Goal: Transaction & Acquisition: Book appointment/travel/reservation

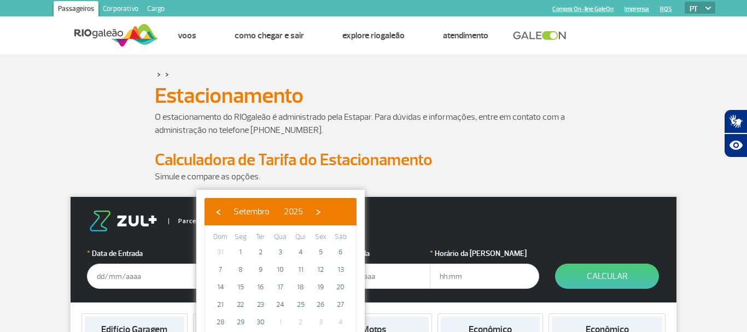
scroll to position [112, 0]
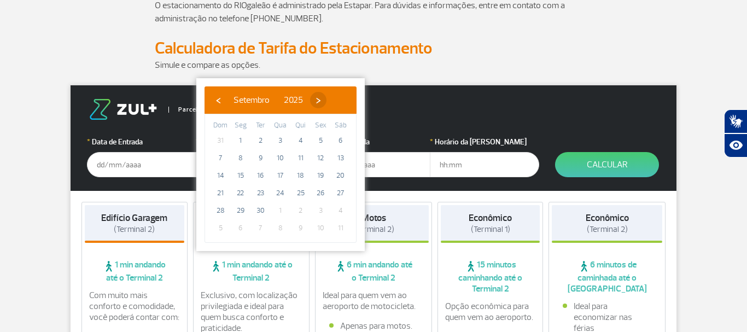
click at [326, 97] on span "›" at bounding box center [318, 100] width 16 height 16
click at [320, 97] on span "›" at bounding box center [311, 100] width 16 height 16
click at [328, 99] on span "›" at bounding box center [320, 100] width 16 height 16
click at [298, 161] on span "11" at bounding box center [300, 157] width 17 height 17
type input "[DATE]"
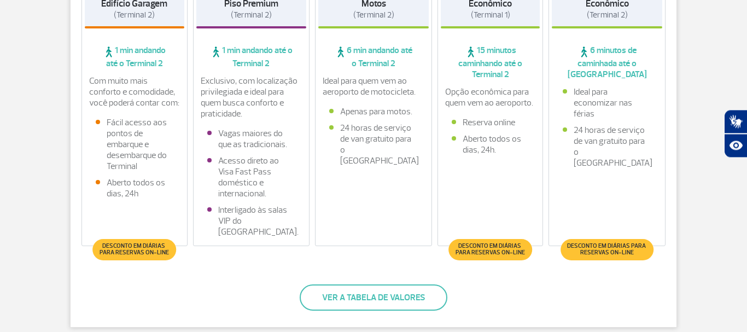
scroll to position [279, 0]
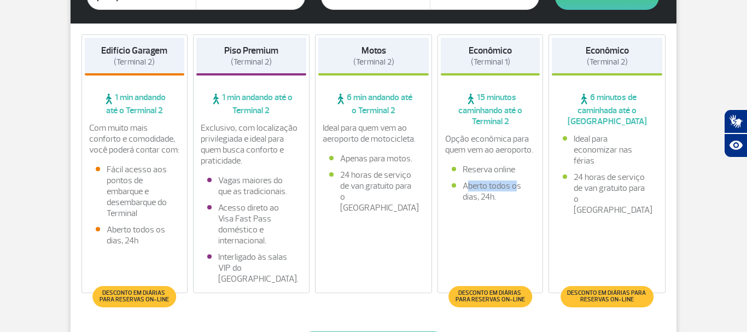
drag, startPoint x: 465, startPoint y: 183, endPoint x: 512, endPoint y: 189, distance: 47.3
click at [512, 187] on li "Aberto todos os dias, 24h." at bounding box center [491, 191] width 78 height 22
drag, startPoint x: 109, startPoint y: 233, endPoint x: 165, endPoint y: 244, distance: 56.7
click at [163, 243] on li "Aberto todos os dias, 24h" at bounding box center [135, 235] width 78 height 22
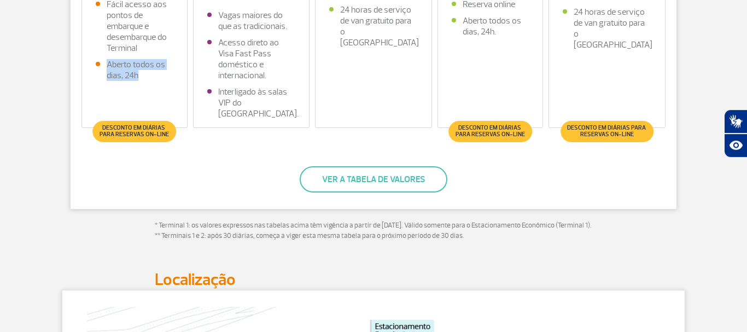
scroll to position [446, 0]
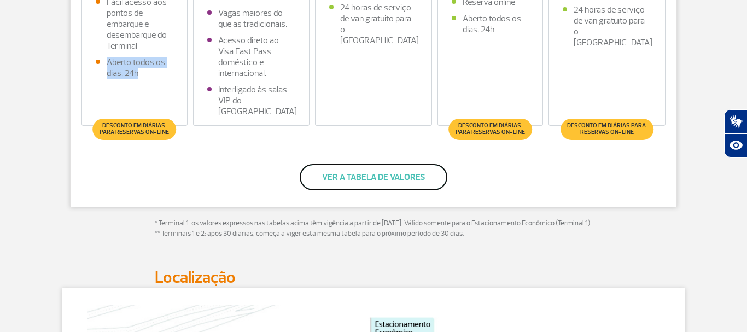
click at [409, 174] on button "Ver a tabela de valores" at bounding box center [374, 177] width 148 height 26
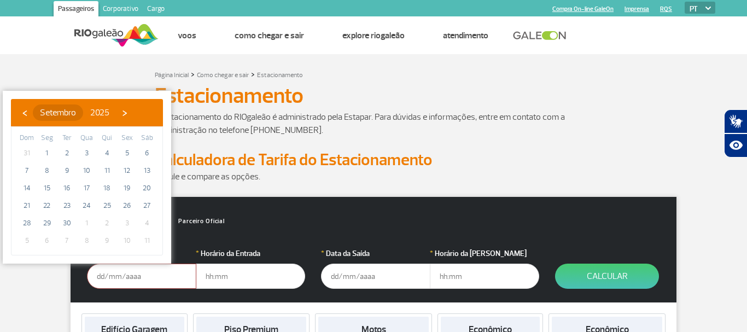
click at [62, 110] on span "Setembro" at bounding box center [58, 112] width 36 height 11
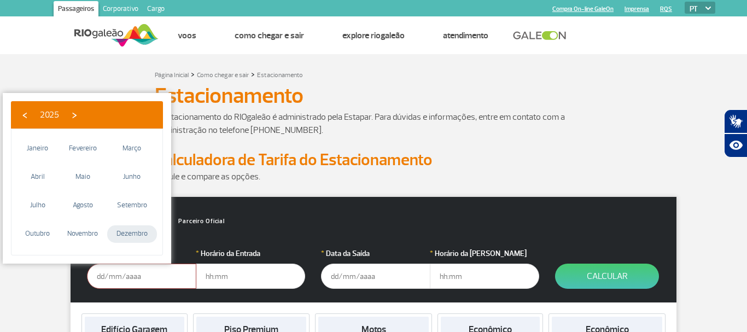
click at [132, 233] on span "Dezembro" at bounding box center [132, 233] width 50 height 17
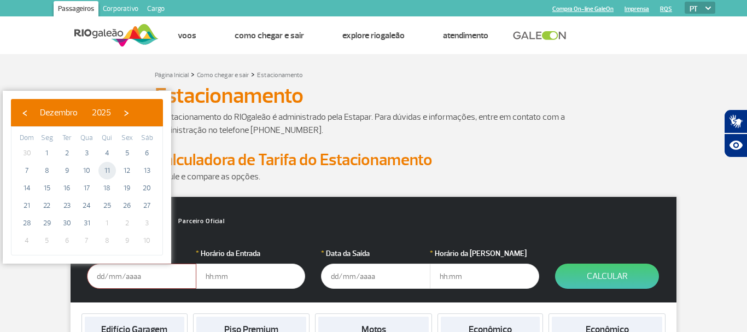
click at [113, 171] on span "11" at bounding box center [106, 170] width 17 height 17
type input "[DATE]"
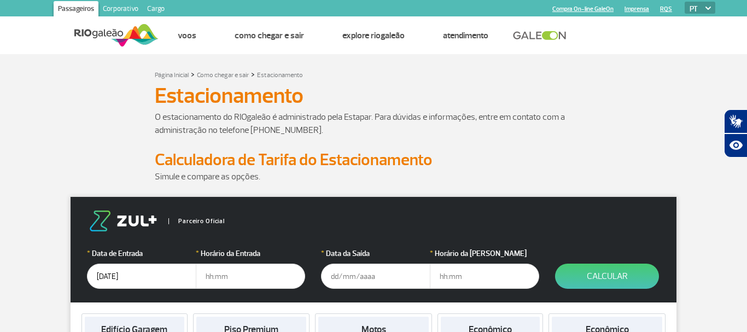
click at [233, 282] on input "text" at bounding box center [250, 276] width 109 height 25
type input "12:00"
type input "01/01/2026"
type input "09:00"
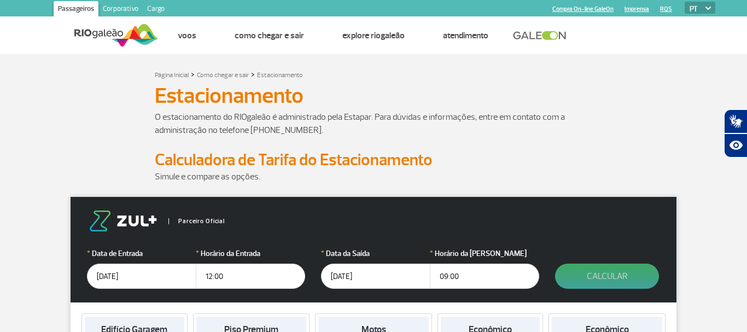
click at [624, 272] on button "Calcular" at bounding box center [607, 276] width 104 height 25
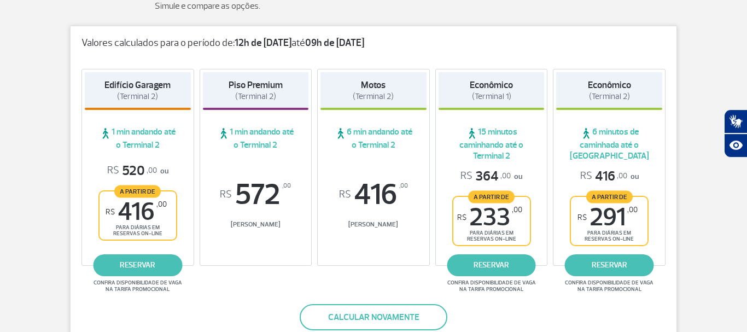
scroll to position [202, 0]
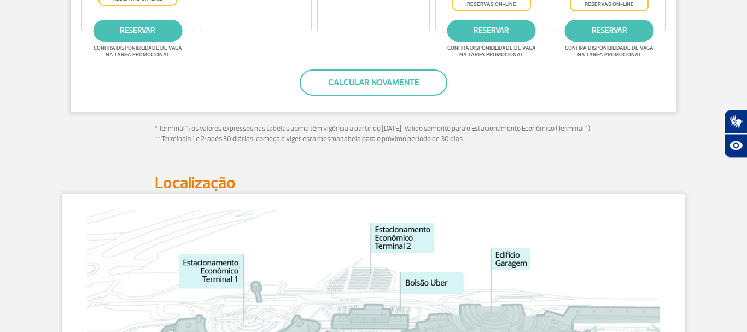
drag, startPoint x: 697, startPoint y: 248, endPoint x: 699, endPoint y: 281, distance: 32.9
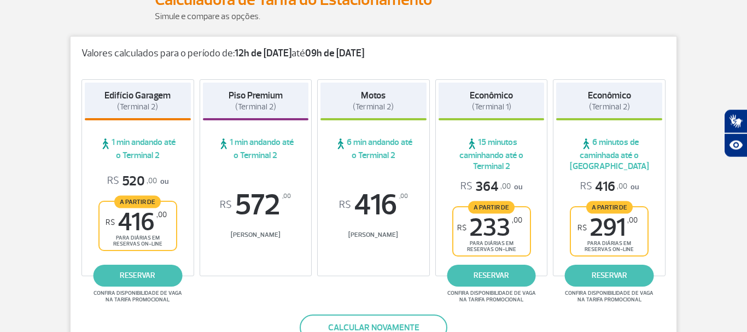
scroll to position [161, 0]
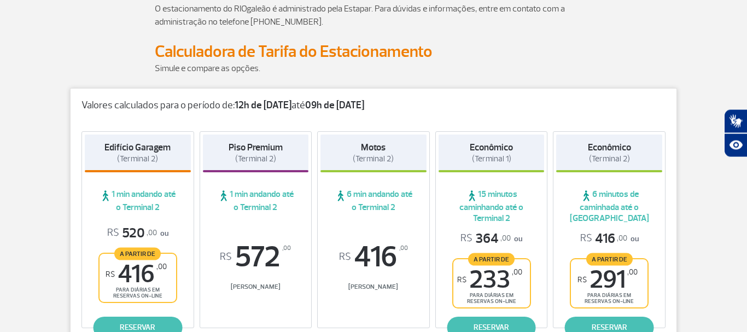
drag, startPoint x: 684, startPoint y: 276, endPoint x: 671, endPoint y: 238, distance: 40.6
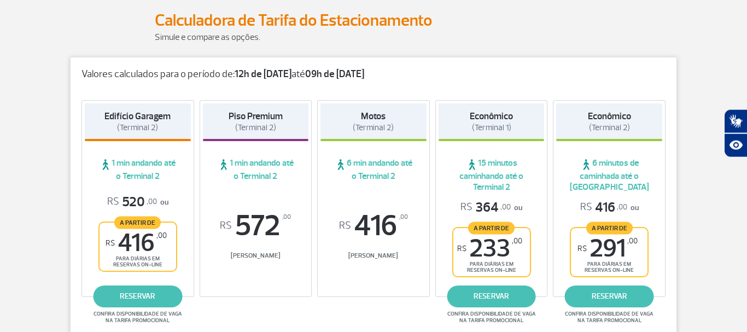
drag, startPoint x: 693, startPoint y: 153, endPoint x: 689, endPoint y: 189, distance: 36.9
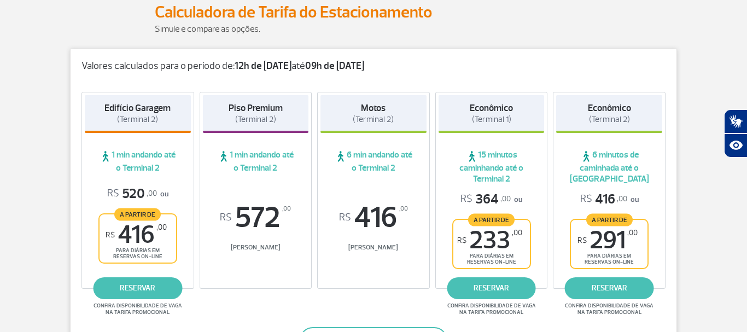
drag, startPoint x: 372, startPoint y: 69, endPoint x: 66, endPoint y: 77, distance: 305.7
click at [66, 77] on div "Valores calculados para o período de: 12h de 11/12/25 até 09h de 01/01/26 Edifí…" at bounding box center [373, 235] width 623 height 373
drag, startPoint x: 87, startPoint y: 68, endPoint x: 424, endPoint y: 55, distance: 337.6
click at [422, 55] on div "Valores calculados para o período de: 12h de 11/12/25 até 09h de 01/01/26" at bounding box center [374, 60] width 606 height 23
click at [301, 66] on p "Valores calculados para o período de: 12h de 11/12/25 até 09h de 01/01/26" at bounding box center [373, 66] width 584 height 12
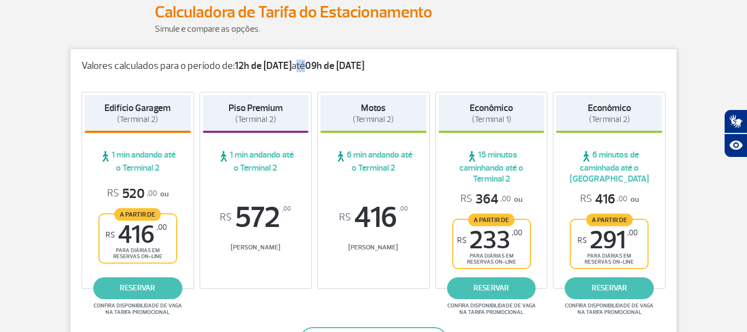
click at [301, 66] on p "Valores calculados para o período de: 12h de 11/12/25 até 09h de 01/01/26" at bounding box center [373, 66] width 584 height 12
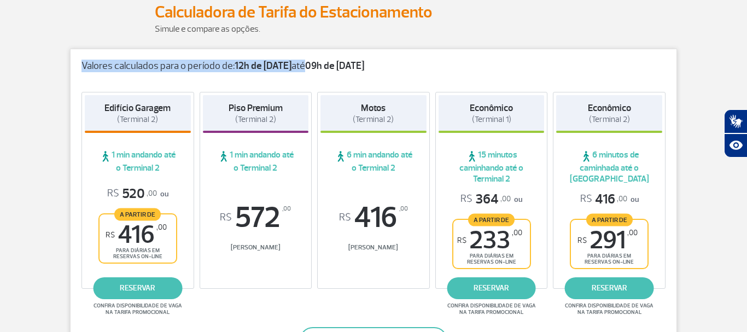
click at [301, 66] on p "Valores calculados para o período de: 12h de 11/12/25 até 09h de 01/01/26" at bounding box center [373, 66] width 584 height 12
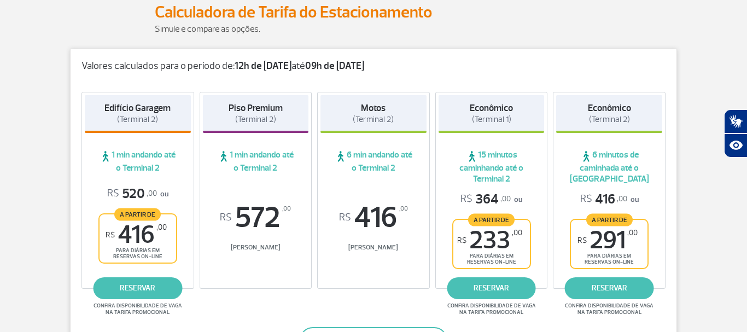
click at [373, 59] on div "Valores calculados para o período de: 12h de 11/12/25 até 09h de 01/01/26" at bounding box center [374, 60] width 606 height 23
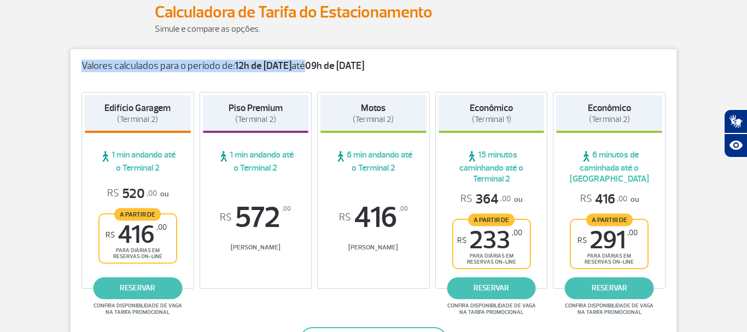
click at [373, 59] on div "Valores calculados para o período de: 12h de 11/12/25 até 09h de 01/01/26" at bounding box center [374, 60] width 606 height 23
click at [434, 66] on p "Valores calculados para o período de: 12h de 11/12/25 até 09h de 01/01/26" at bounding box center [373, 66] width 584 height 12
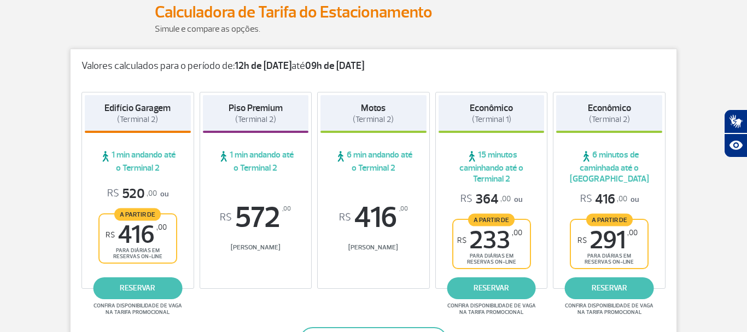
scroll to position [315, 0]
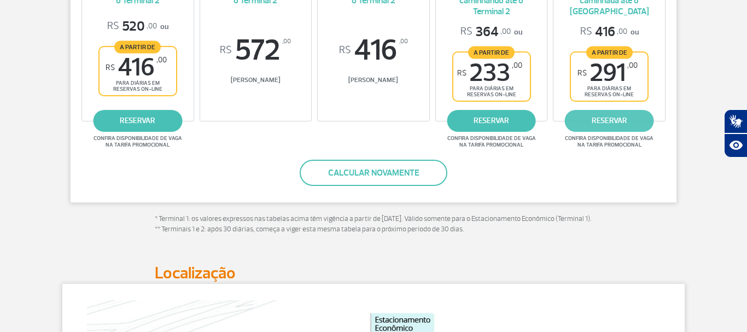
click at [612, 120] on link "reservar" at bounding box center [609, 121] width 89 height 22
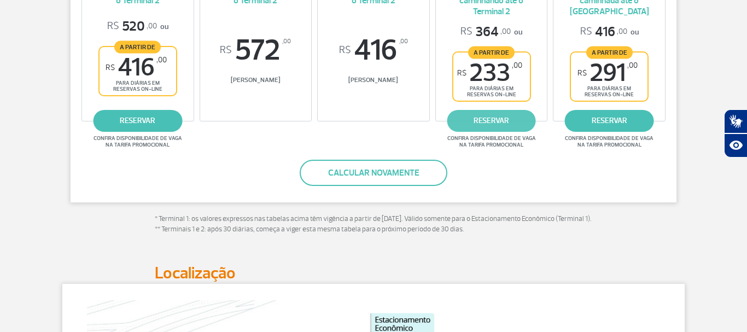
click at [482, 121] on link "reservar" at bounding box center [491, 121] width 89 height 22
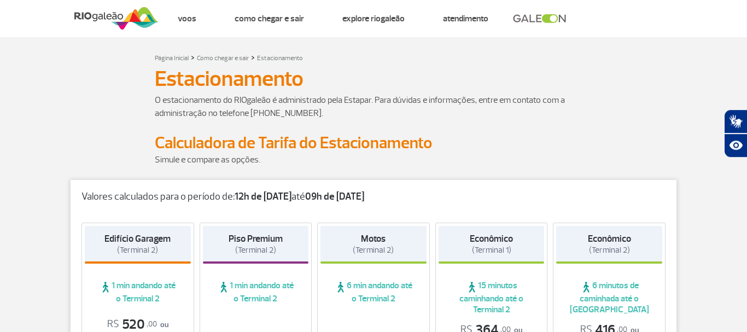
scroll to position [0, 0]
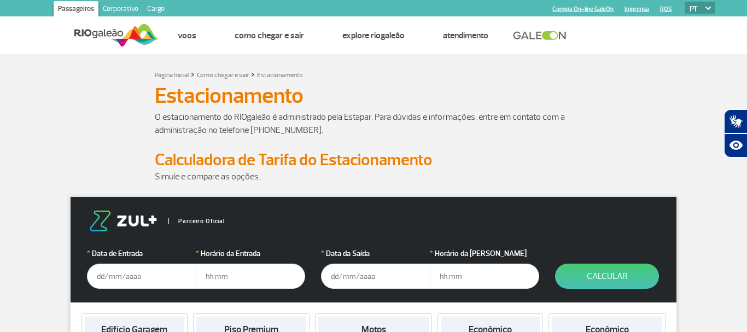
scroll to position [56, 0]
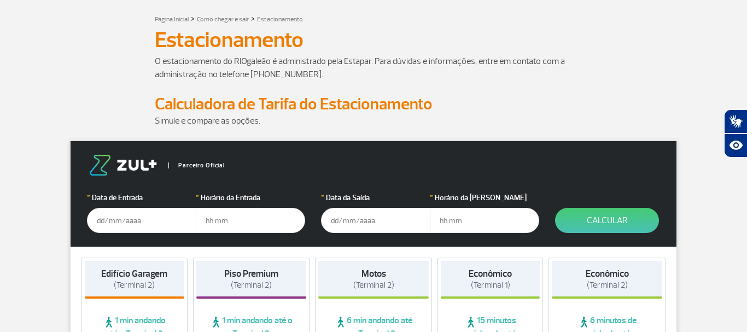
click at [109, 217] on input "text" at bounding box center [141, 220] width 109 height 25
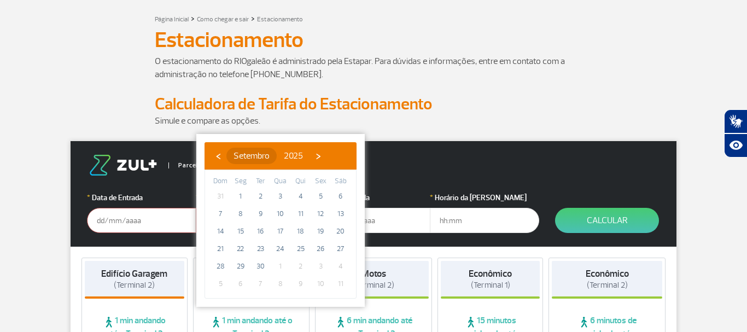
click at [261, 154] on span "Setembro" at bounding box center [251, 155] width 36 height 11
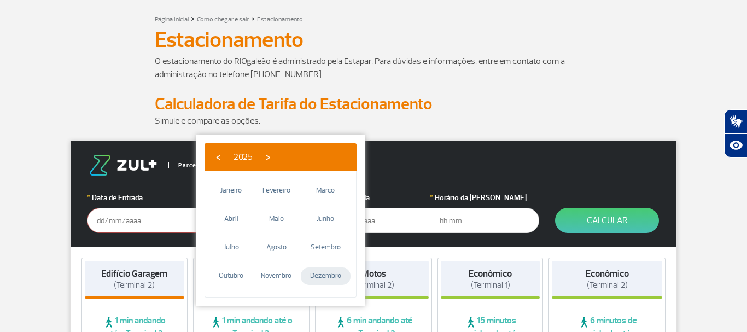
click at [323, 277] on span "Dezembro" at bounding box center [326, 275] width 50 height 17
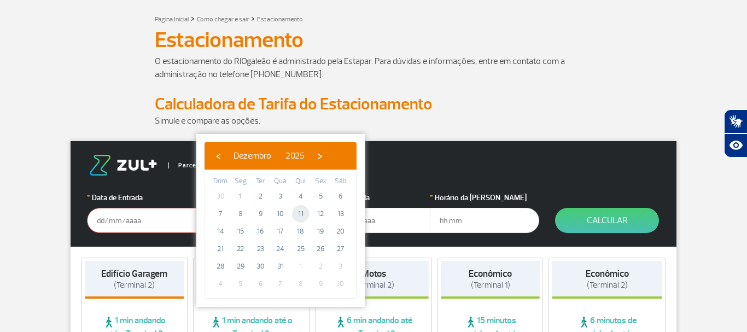
click at [301, 214] on span "11" at bounding box center [300, 213] width 17 height 17
type input "[DATE]"
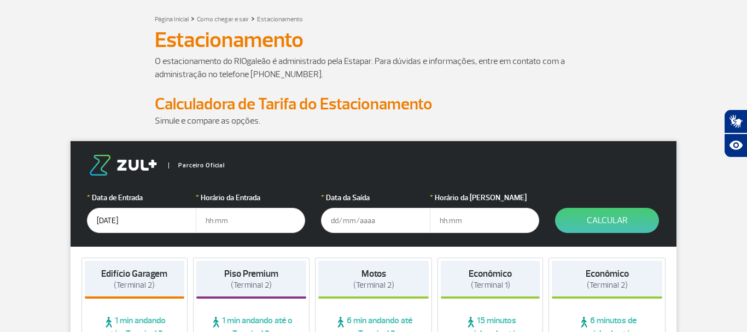
click at [230, 221] on input "text" at bounding box center [250, 220] width 109 height 25
type input "12:00"
type input "[DATE]"
click at [442, 223] on input "text" at bounding box center [484, 220] width 109 height 25
type input "8"
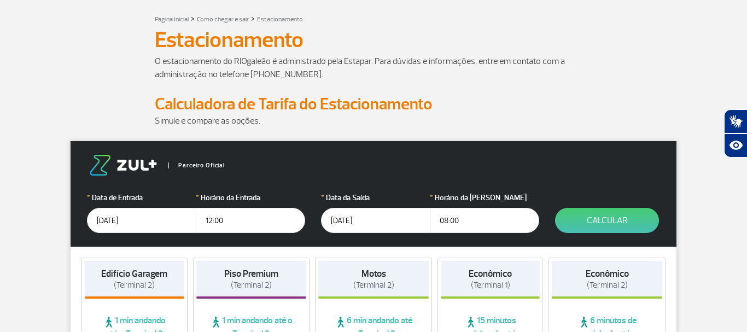
type input "08:00"
click at [659, 212] on form "Parceiro Oficial * Data de Entrada 11/12/2025 * Horário da Entrada 12:00 * Data…" at bounding box center [374, 194] width 606 height 106
click at [639, 219] on button "Calcular" at bounding box center [607, 220] width 104 height 25
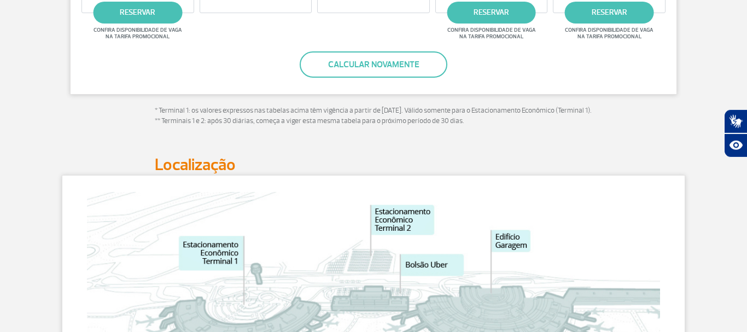
scroll to position [335, 0]
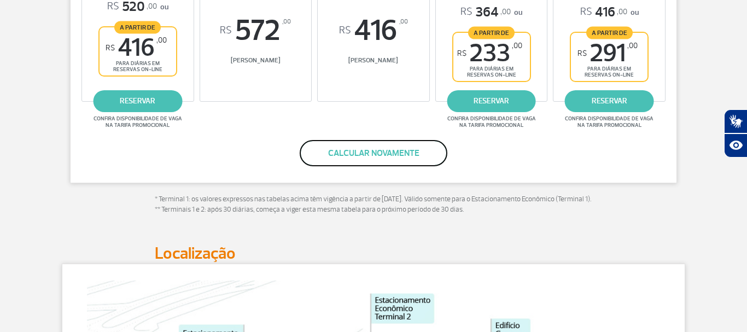
click at [423, 161] on button "Calcular novamente" at bounding box center [374, 153] width 148 height 26
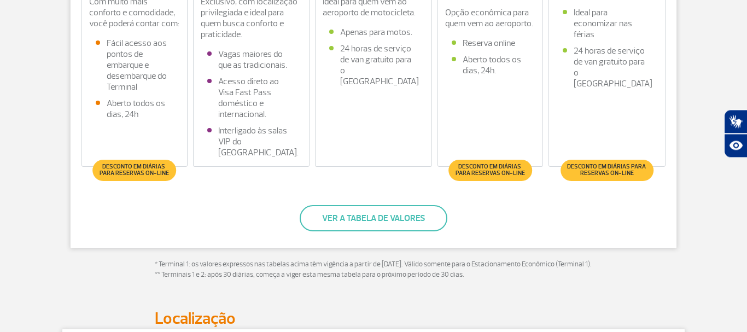
scroll to position [74, 0]
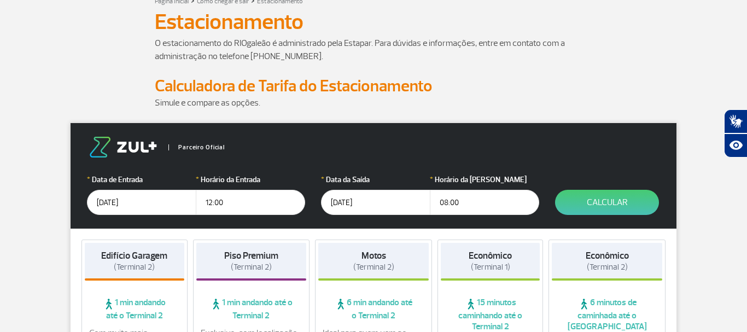
click at [466, 197] on input "08:00" at bounding box center [484, 202] width 109 height 25
drag, startPoint x: 469, startPoint y: 198, endPoint x: 409, endPoint y: 201, distance: 59.1
click at [430, 201] on input "08:00" at bounding box center [484, 202] width 109 height 25
type input "12:00"
click at [628, 199] on button "Calcular" at bounding box center [607, 202] width 104 height 25
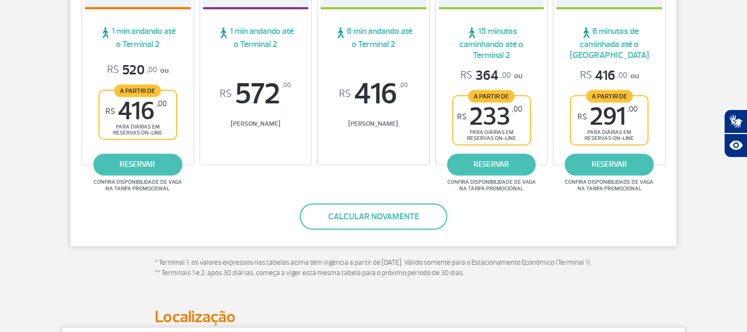
scroll to position [335, 0]
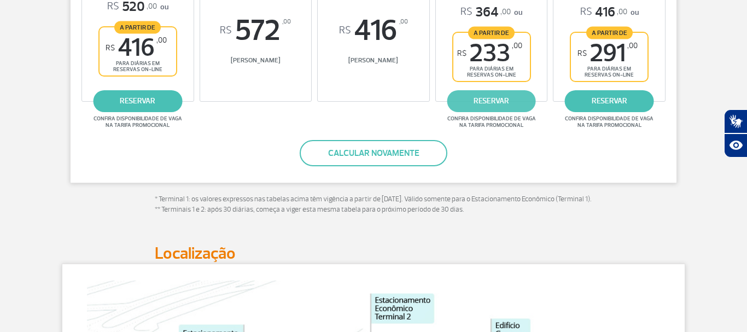
click at [498, 98] on link "reservar" at bounding box center [491, 101] width 89 height 22
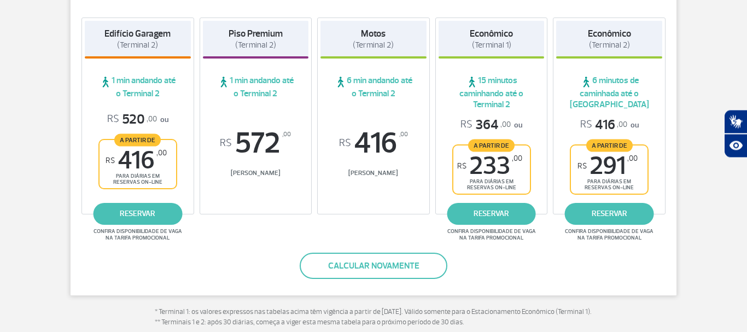
scroll to position [0, 0]
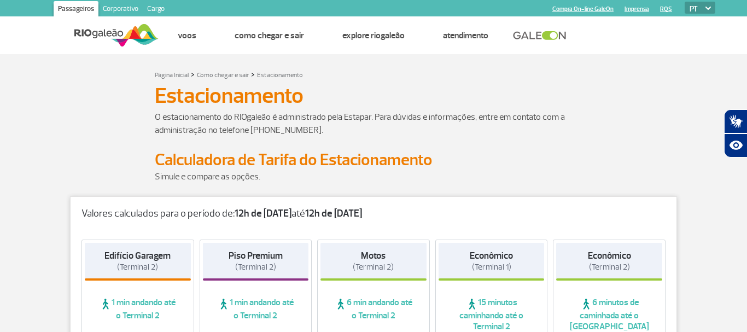
drag, startPoint x: 572, startPoint y: 214, endPoint x: 541, endPoint y: 63, distance: 153.4
drag, startPoint x: 683, startPoint y: 219, endPoint x: 648, endPoint y: -48, distance: 269.6
